Goal: Find specific page/section: Find specific page/section

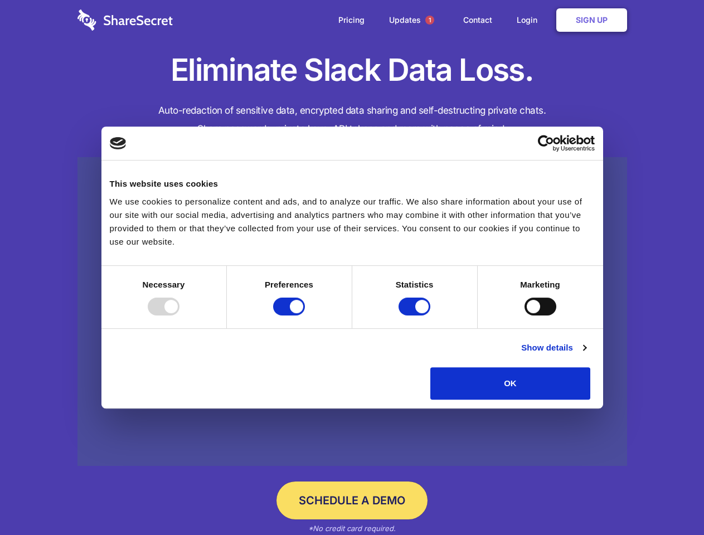
click at [179, 315] on div at bounding box center [164, 307] width 32 height 18
click at [305, 315] on input "Preferences" at bounding box center [289, 307] width 32 height 18
checkbox input "false"
click at [416, 315] on input "Statistics" at bounding box center [414, 307] width 32 height 18
checkbox input "false"
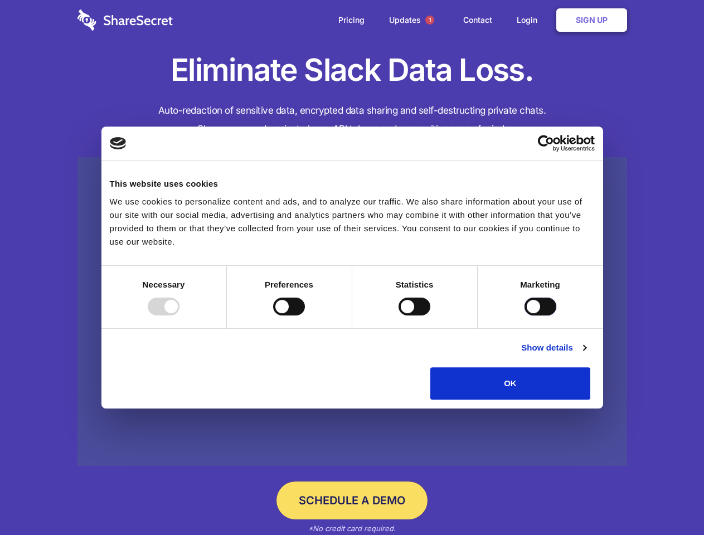
click at [524, 315] on input "Marketing" at bounding box center [540, 307] width 32 height 18
checkbox input "true"
click at [586, 354] on link "Show details" at bounding box center [553, 347] width 65 height 13
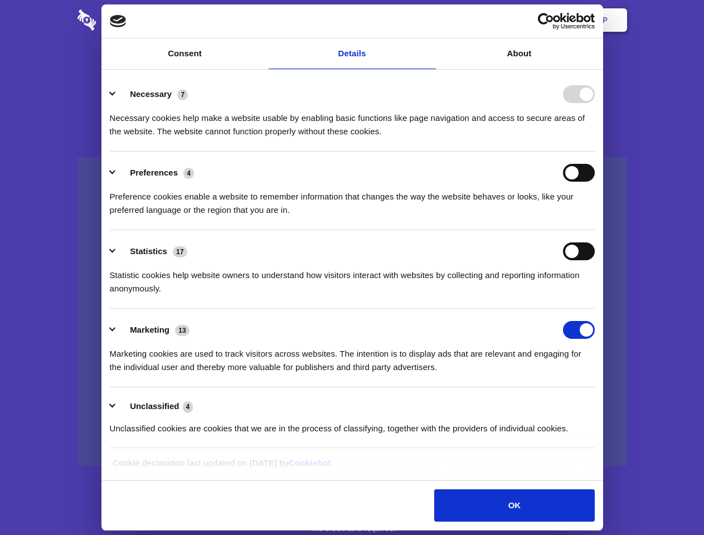
click at [595, 152] on li "Necessary 7 Necessary cookies help make a website usable by enabling basic func…" at bounding box center [352, 112] width 485 height 79
click at [429, 20] on span "1" at bounding box center [429, 20] width 9 height 9
